Goal: Transaction & Acquisition: Purchase product/service

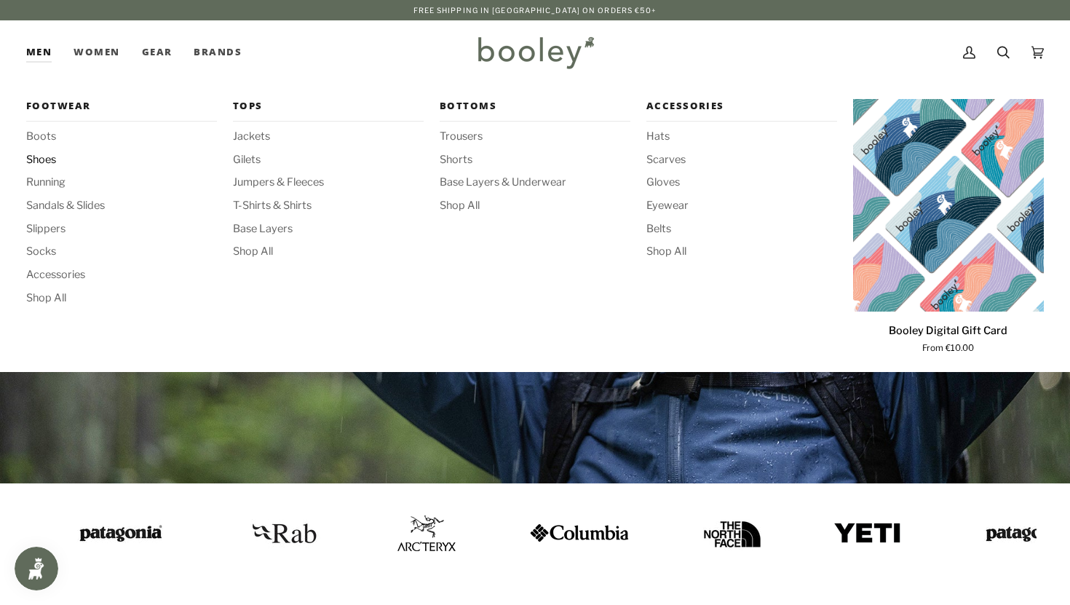
click at [36, 159] on span "Shoes" at bounding box center [121, 160] width 191 height 16
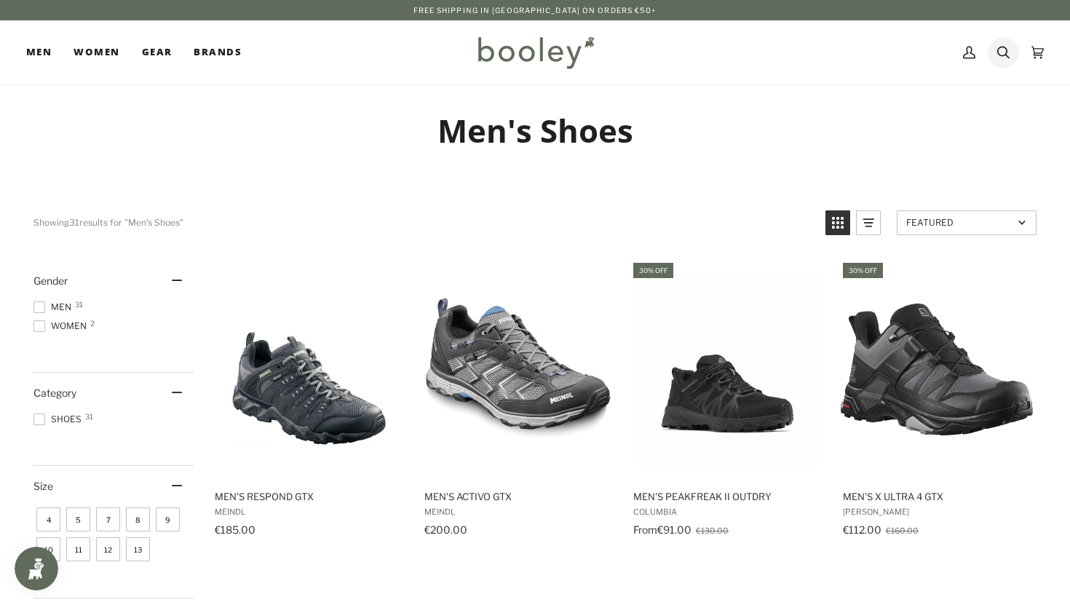
click at [1006, 48] on icon at bounding box center [1003, 53] width 12 height 12
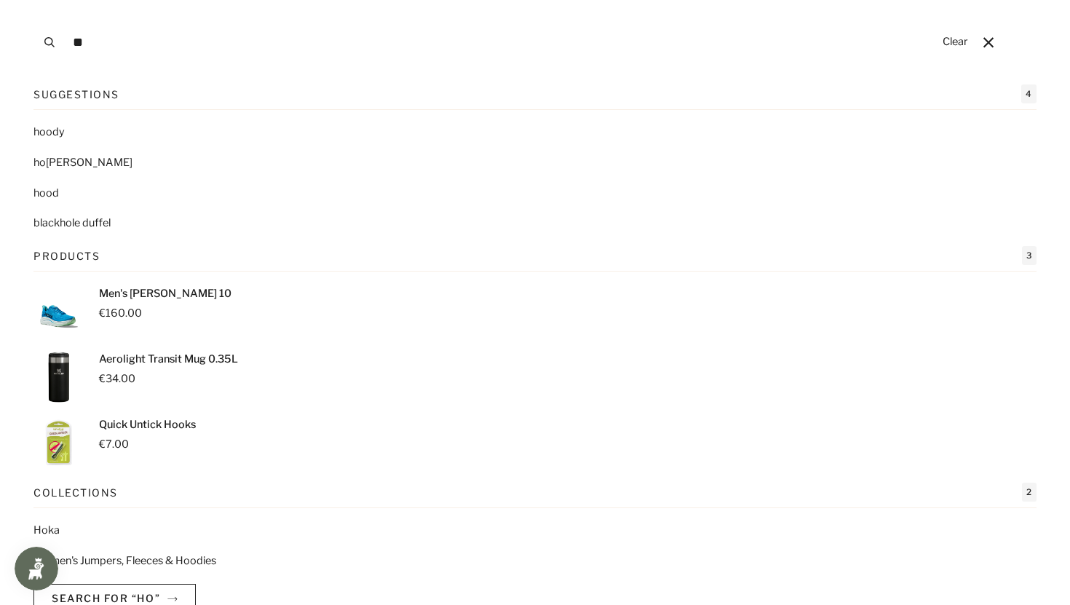
type input "*"
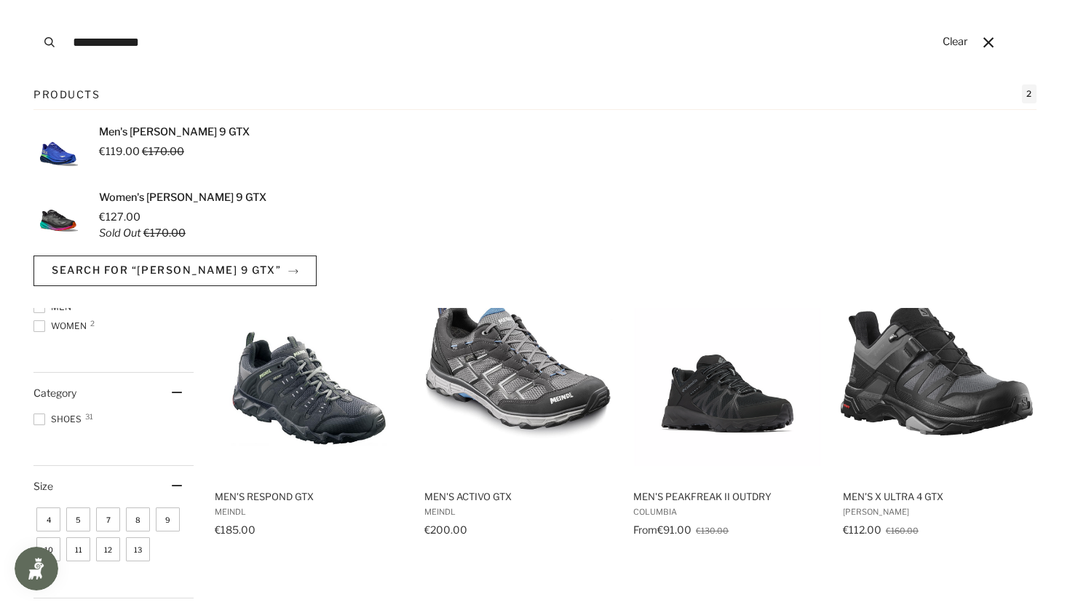
type input "**********"
click at [33, 0] on button "Search" at bounding box center [49, 42] width 32 height 84
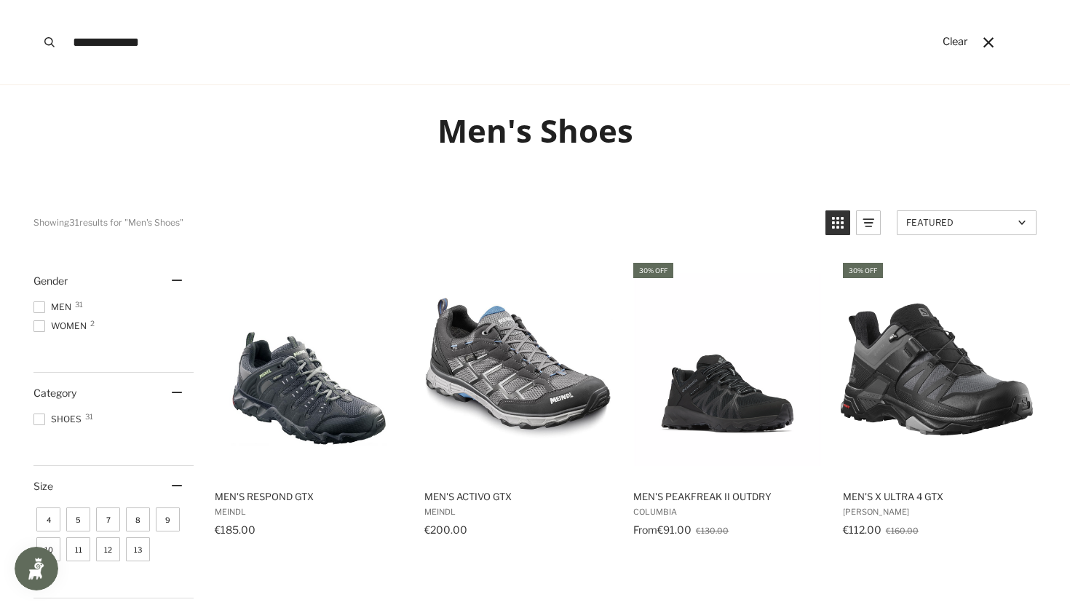
click at [198, 39] on input "**********" at bounding box center [499, 42] width 869 height 84
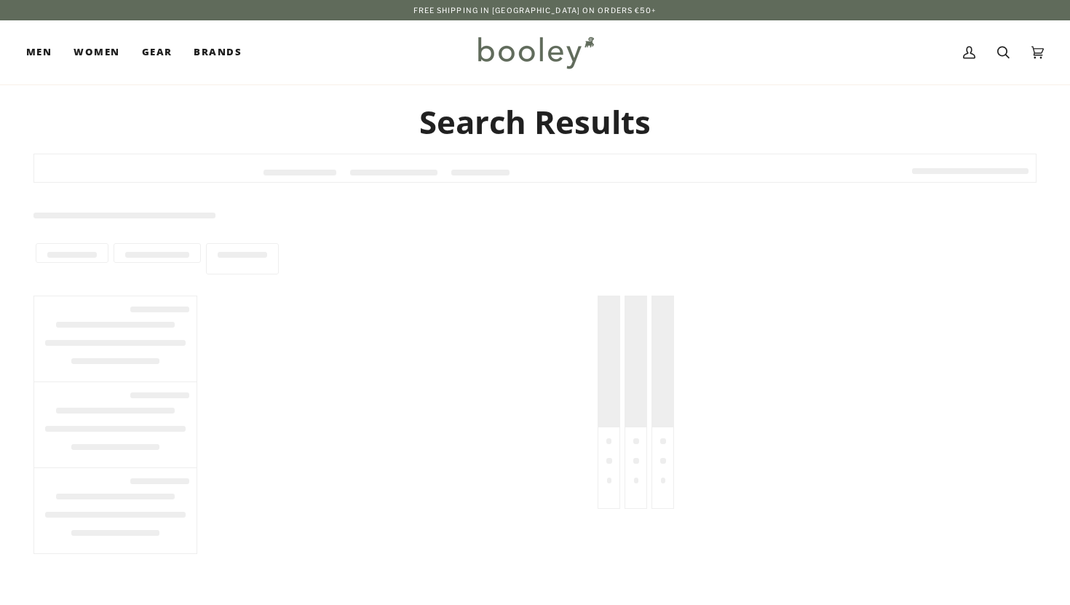
type input "**********"
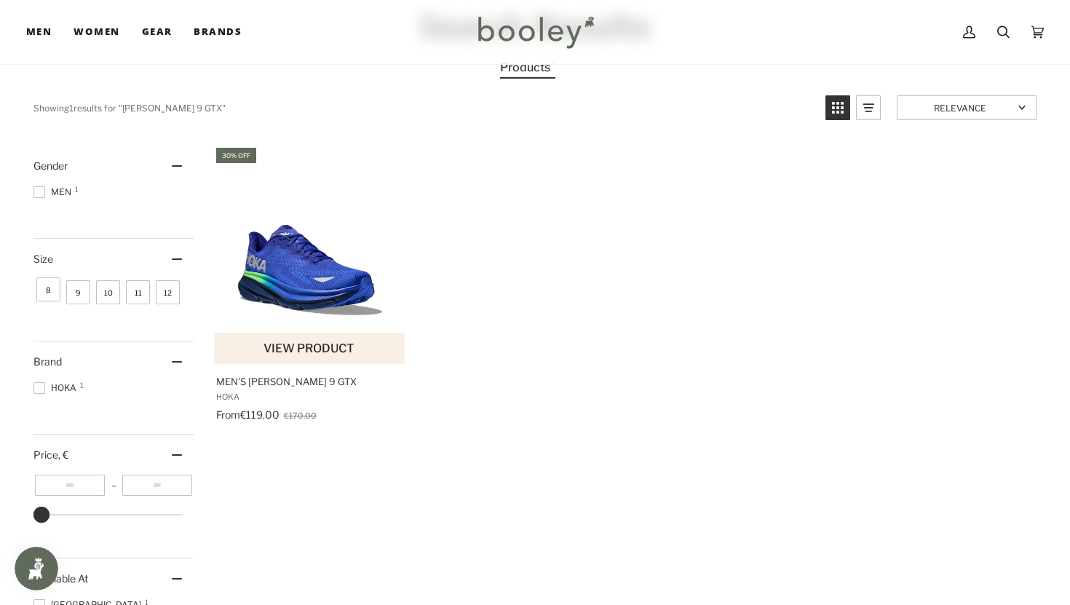
scroll to position [95, 0]
click at [338, 261] on img "Men's Clifton 9 GTX" at bounding box center [310, 255] width 193 height 193
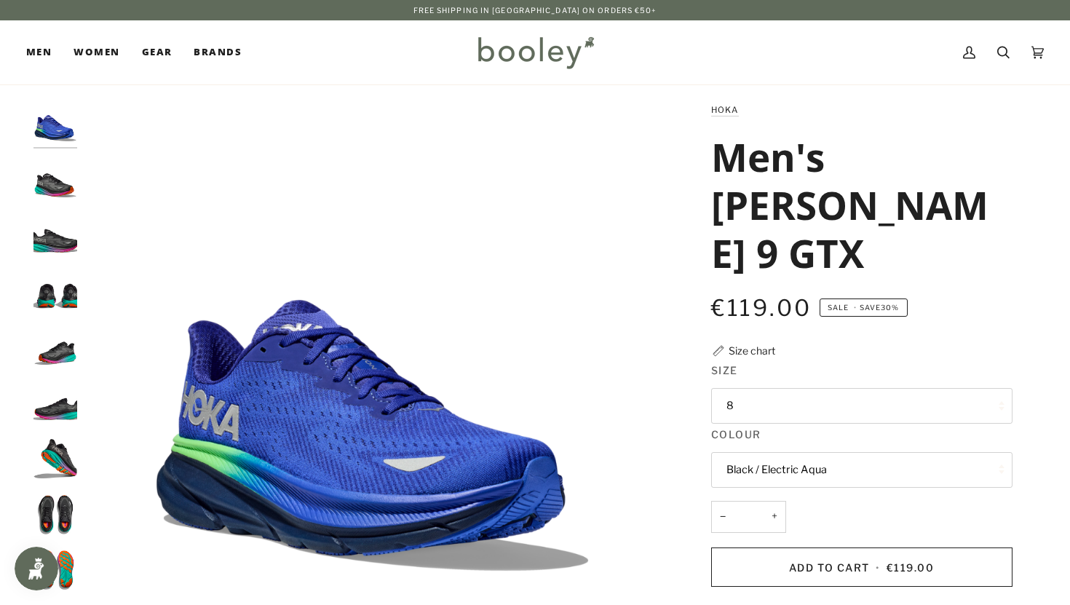
click at [60, 188] on img "Hoka Men's Clifton 9 GTX Black / Electric Aqua - Booley Galway" at bounding box center [55, 180] width 44 height 44
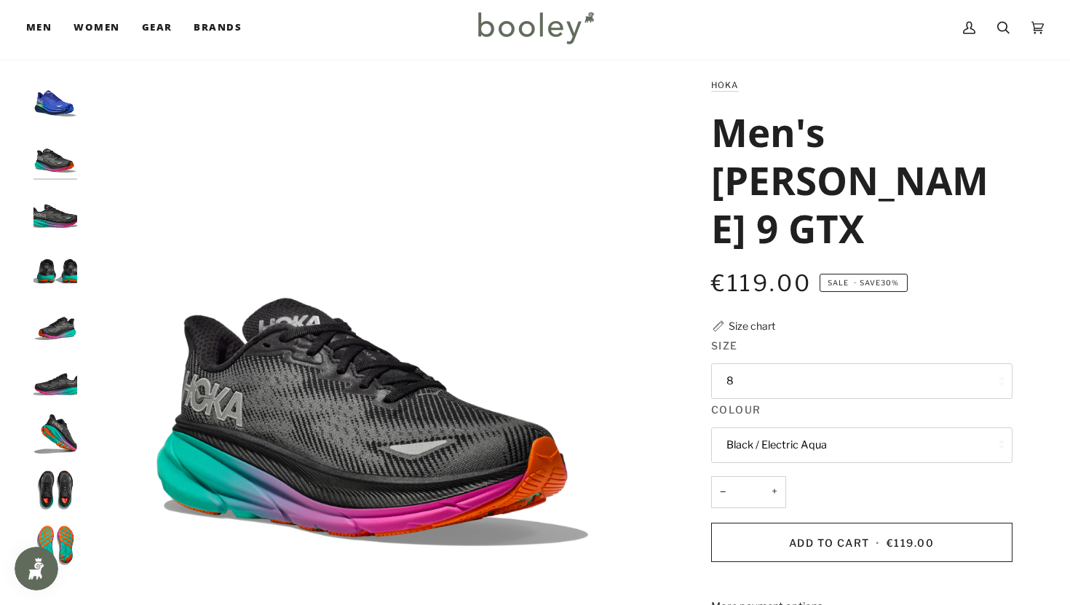
scroll to position [34, 0]
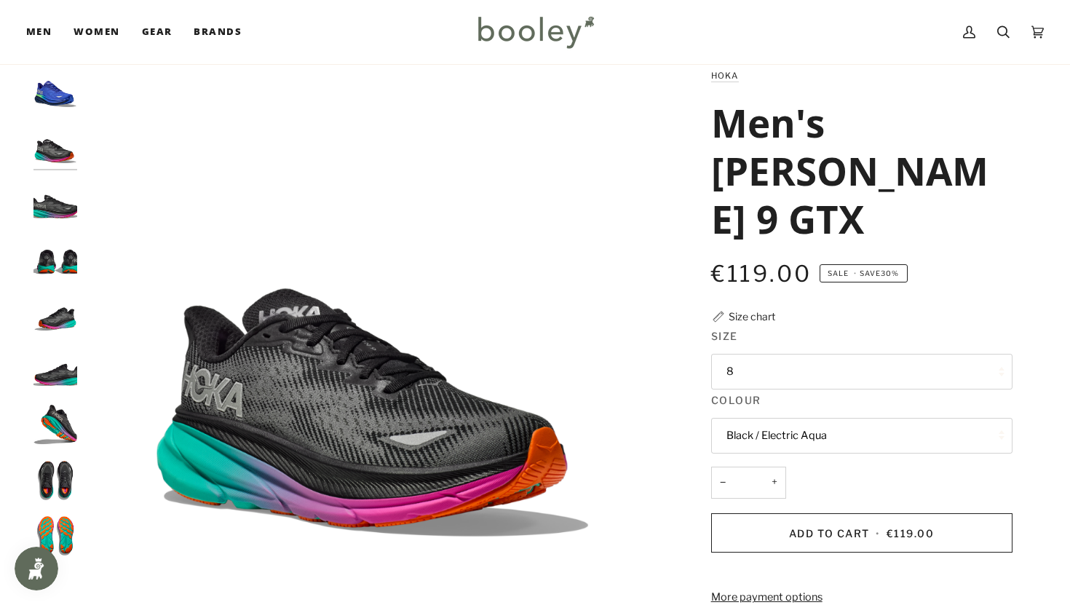
click at [63, 260] on img "Hoka Men's Clifton 9 GTX Black / Electric Aqua - Booley Galway" at bounding box center [55, 257] width 44 height 44
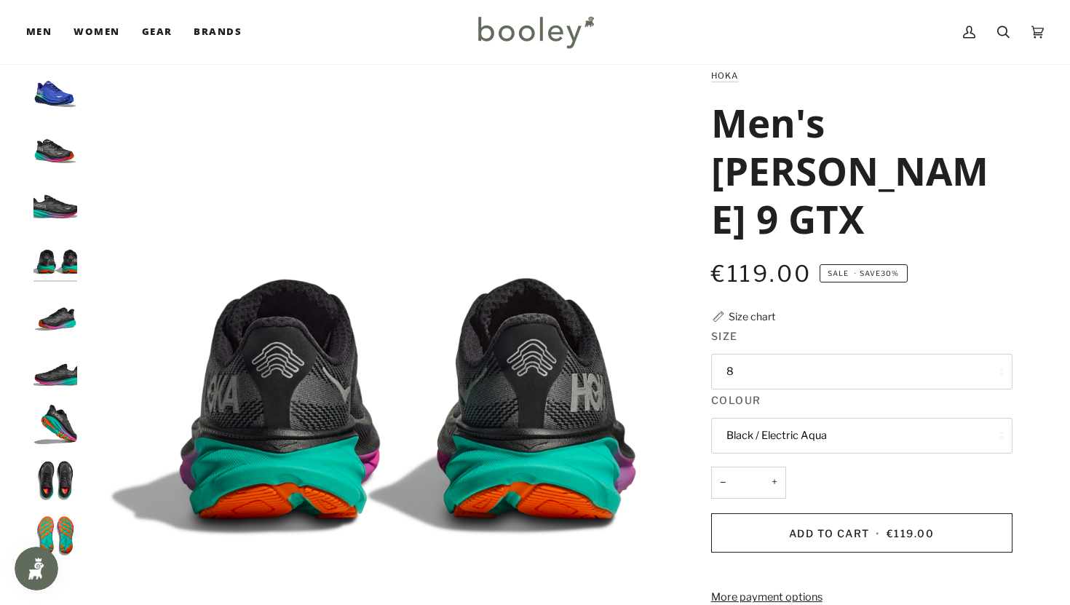
click at [53, 335] on div at bounding box center [58, 319] width 51 height 502
click at [46, 396] on div at bounding box center [58, 319] width 51 height 502
click at [59, 382] on img "Hoka Men's Clifton 9 GTX Black / Electric Aqua - Booley Galway" at bounding box center [55, 368] width 44 height 44
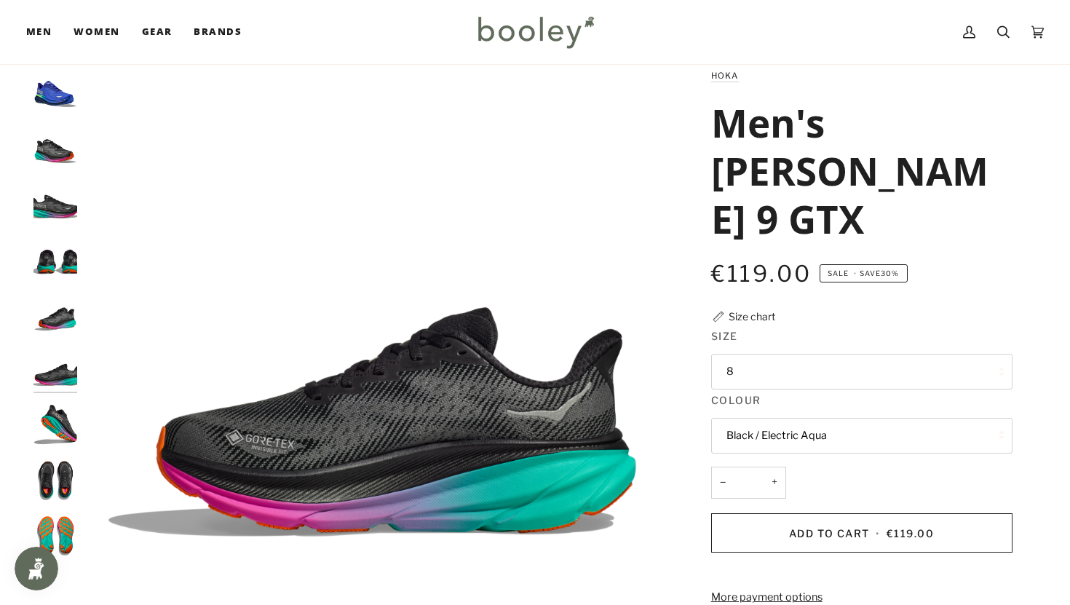
click at [60, 424] on img "Hoka Men's Clifton 9 GTX Black / Electric Aqua - Booley Galway" at bounding box center [55, 424] width 44 height 44
